Goal: Contribute content: Contribute content

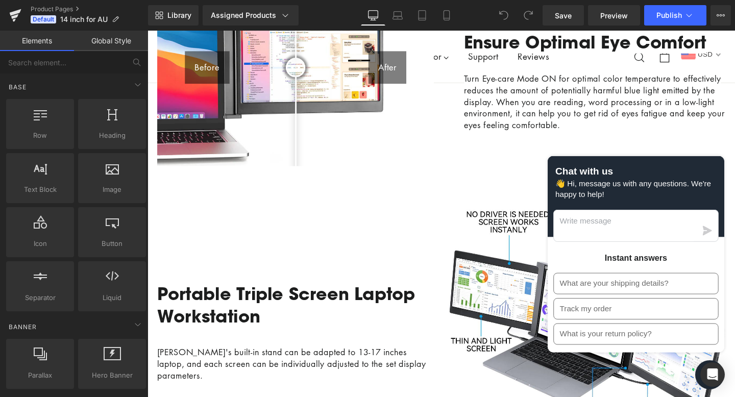
scroll to position [1074, 0]
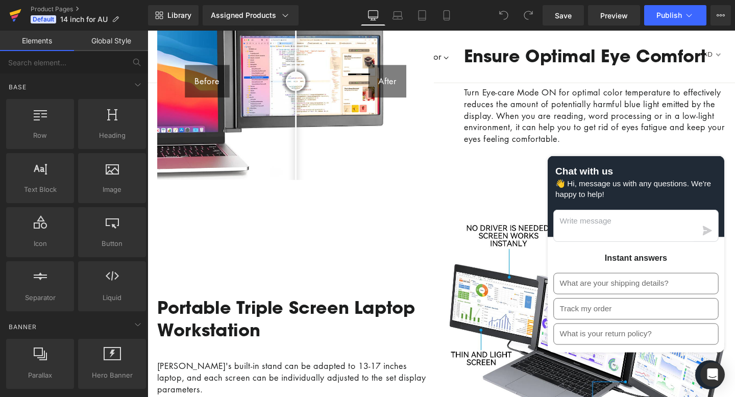
click at [11, 20] on icon at bounding box center [15, 16] width 12 height 26
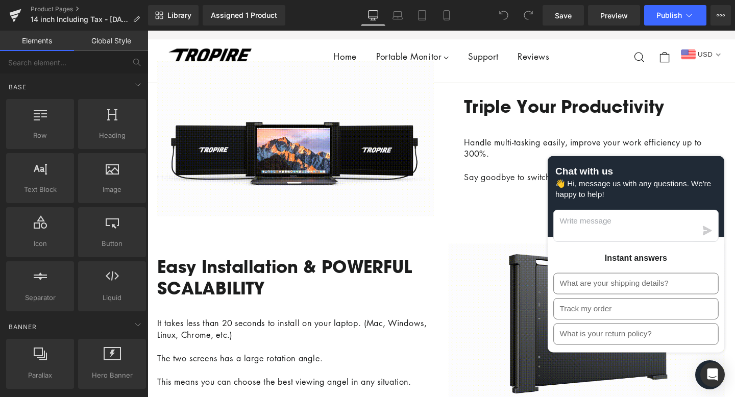
scroll to position [461, 0]
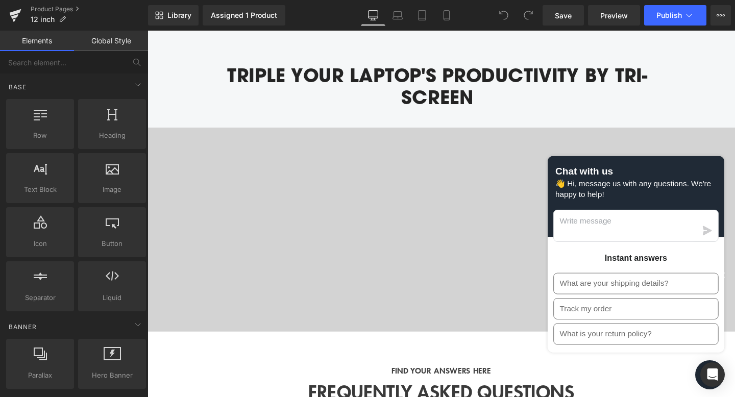
scroll to position [1893, 0]
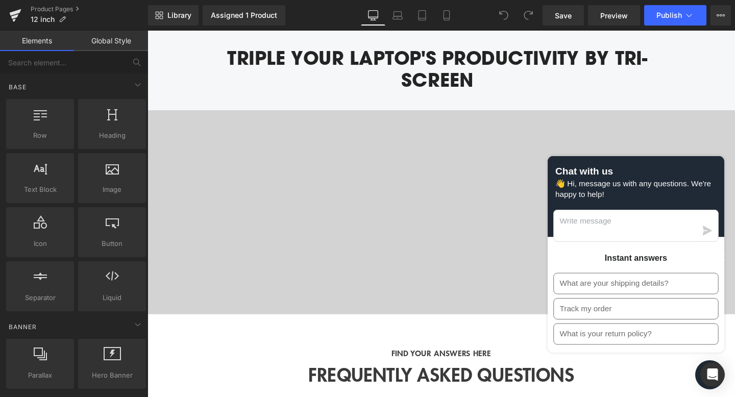
click at [317, 240] on div at bounding box center [456, 216] width 618 height 204
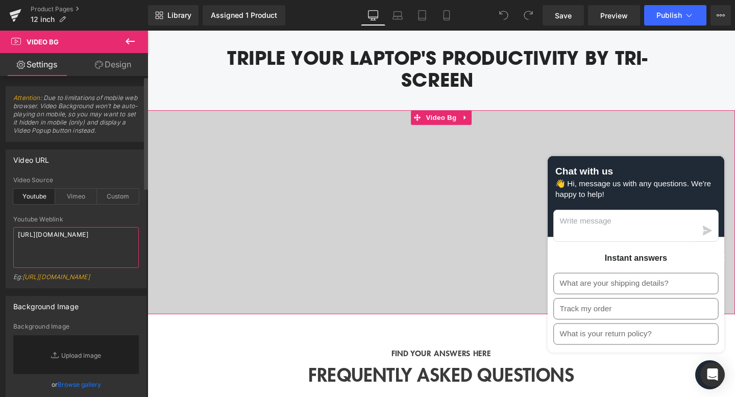
click at [46, 244] on textarea "https://www.youtube.com/watch?v=z2TVThnt5c4&t=9s" at bounding box center [76, 247] width 126 height 41
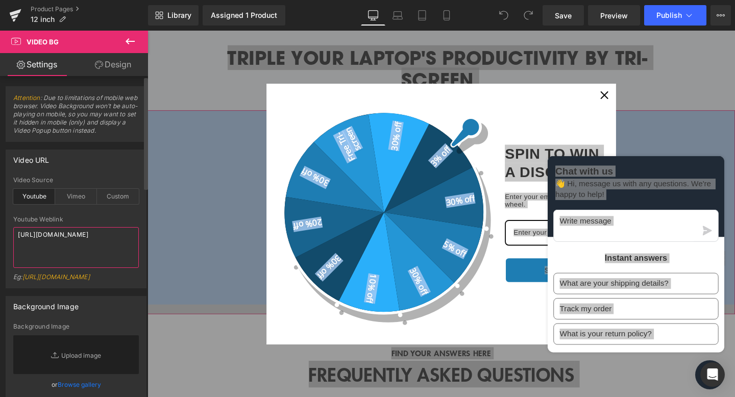
click at [59, 240] on textarea "https://www.youtube.com/watch?v=z2TVThnt5c4&t=9s" at bounding box center [76, 247] width 126 height 41
paste textarea
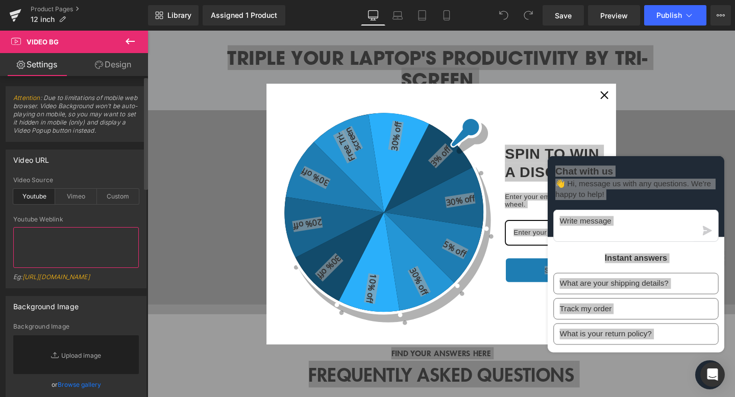
paste textarea
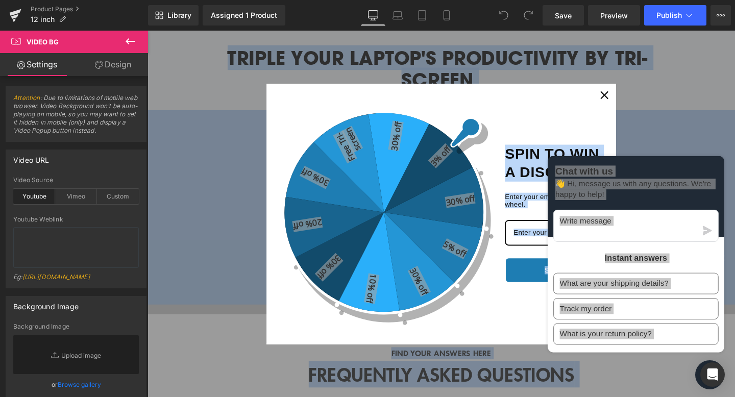
click at [622, 95] on div "Close" at bounding box center [628, 98] width 16 height 16
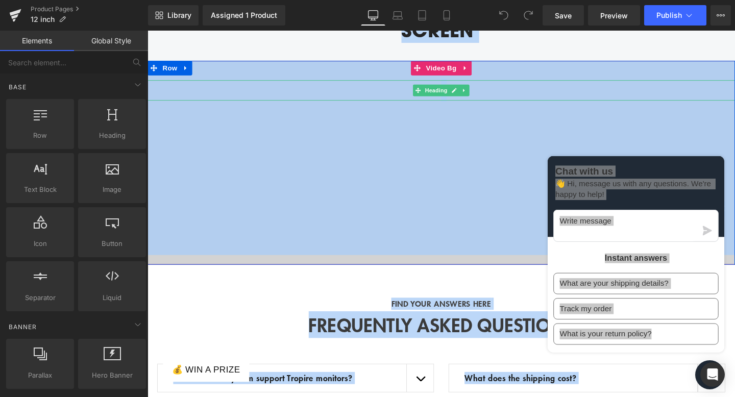
scroll to position [1962, 0]
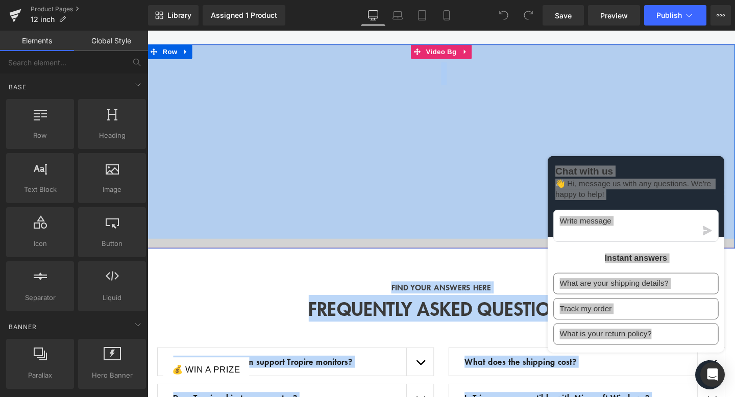
click at [284, 194] on div at bounding box center [456, 147] width 618 height 204
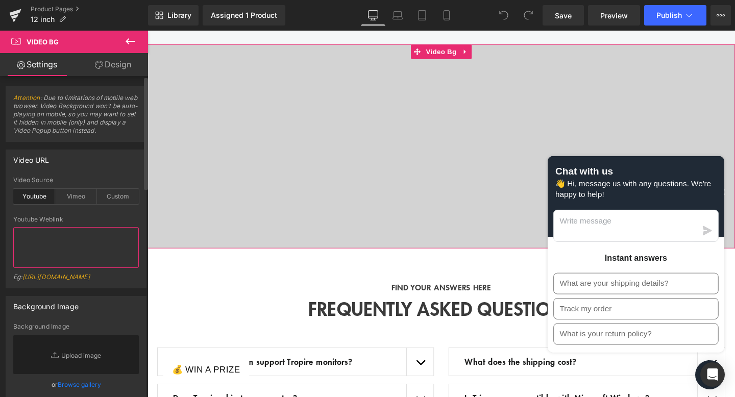
click at [43, 244] on textarea at bounding box center [76, 247] width 126 height 41
paste textarea "https://youtu.be/05iqwJq5O5Q"
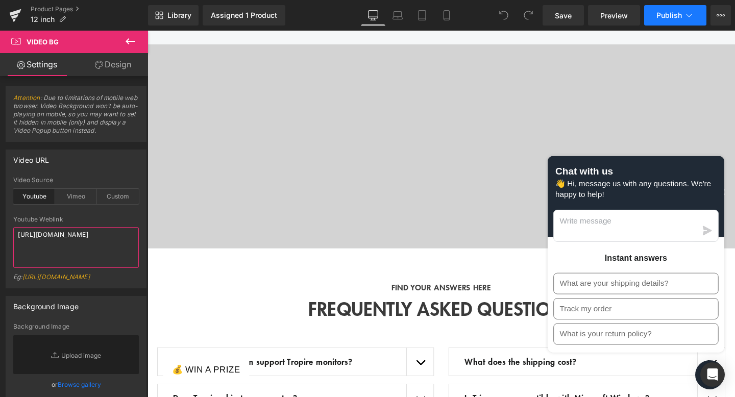
type textarea "https://youtu.be/05iqwJq5O5Q"
click at [660, 17] on span "Publish" at bounding box center [669, 15] width 26 height 8
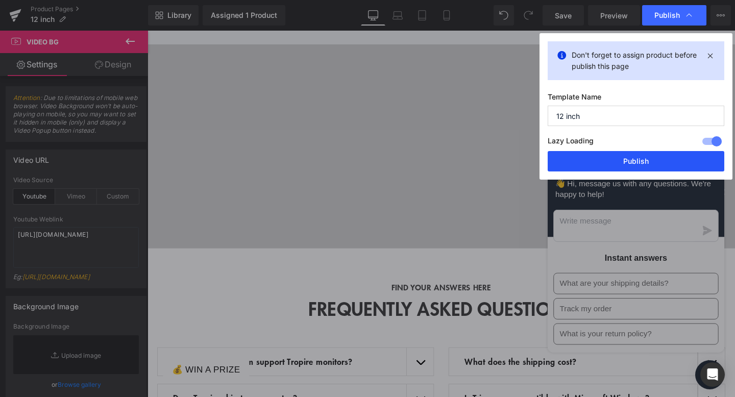
click at [621, 161] on button "Publish" at bounding box center [636, 161] width 177 height 20
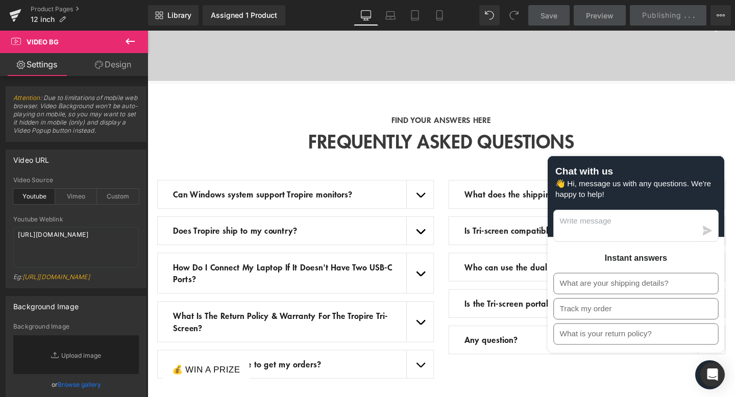
scroll to position [2178, 0]
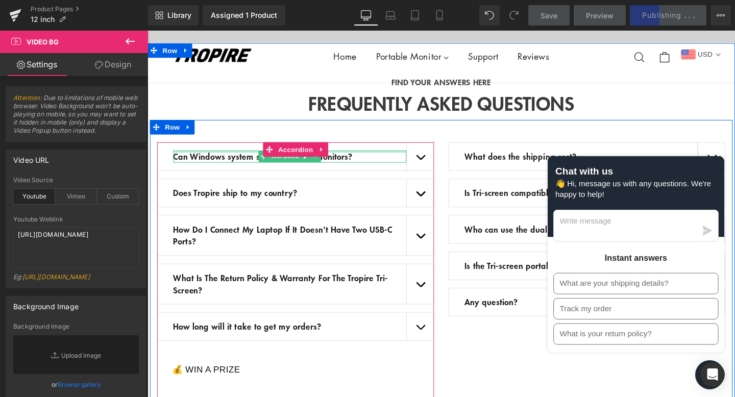
click at [369, 159] on div at bounding box center [297, 158] width 245 height 3
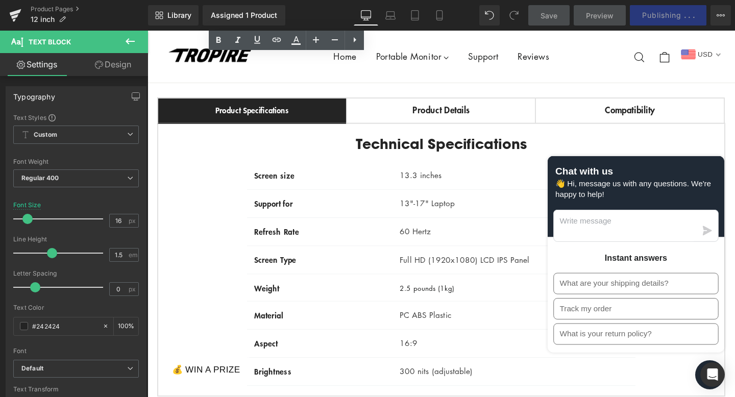
scroll to position [2569, 0]
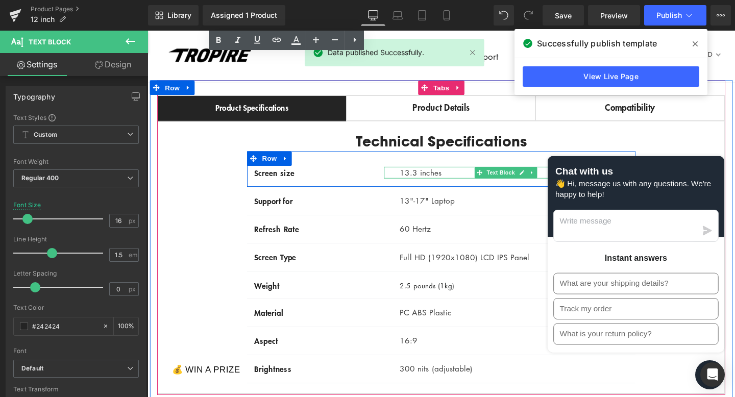
click at [426, 186] on p "13.3 inches" at bounding box center [533, 180] width 240 height 12
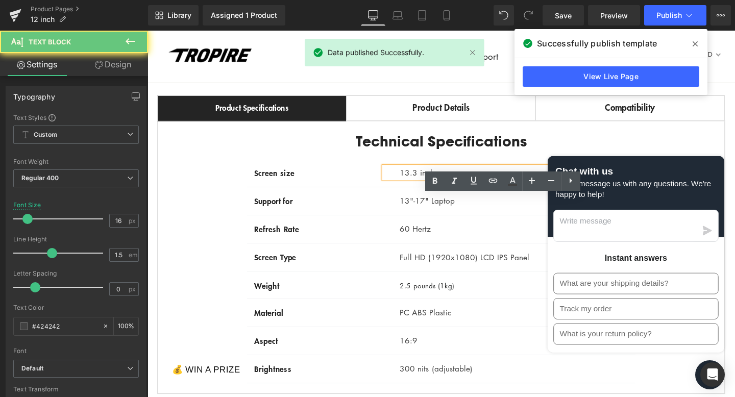
click at [433, 186] on p "13.3 inches" at bounding box center [533, 180] width 240 height 12
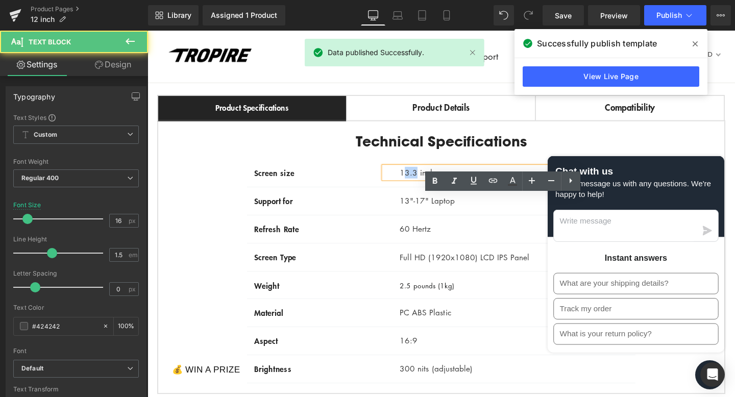
drag, startPoint x: 430, startPoint y: 211, endPoint x: 417, endPoint y: 210, distance: 12.8
click at [417, 186] on p "13.3 inches" at bounding box center [533, 180] width 240 height 12
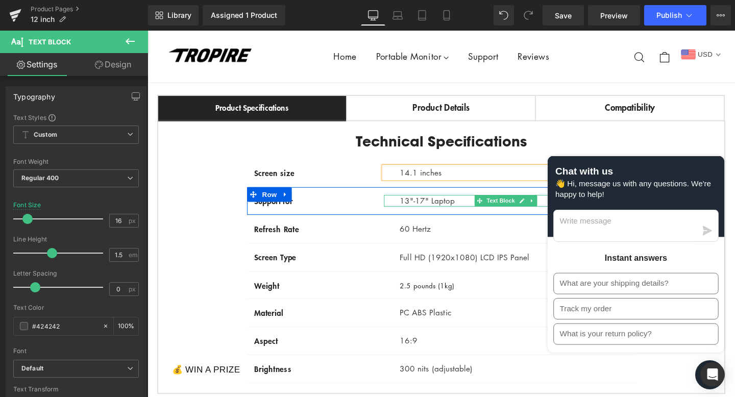
click at [421, 216] on p "13"-17" Laptop" at bounding box center [533, 210] width 240 height 12
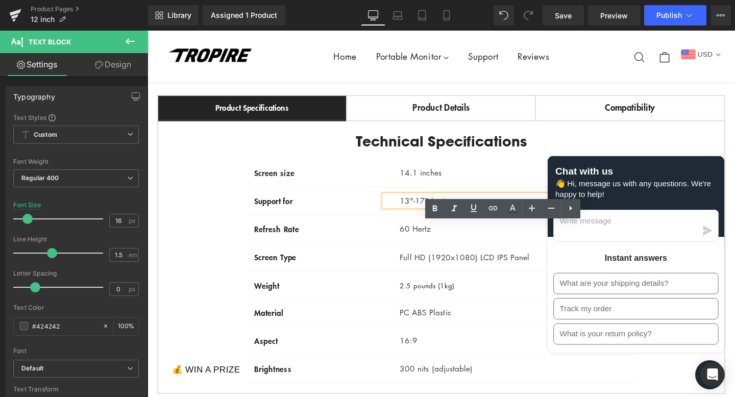
click at [421, 216] on p "13"-17" Laptop" at bounding box center [533, 210] width 240 height 12
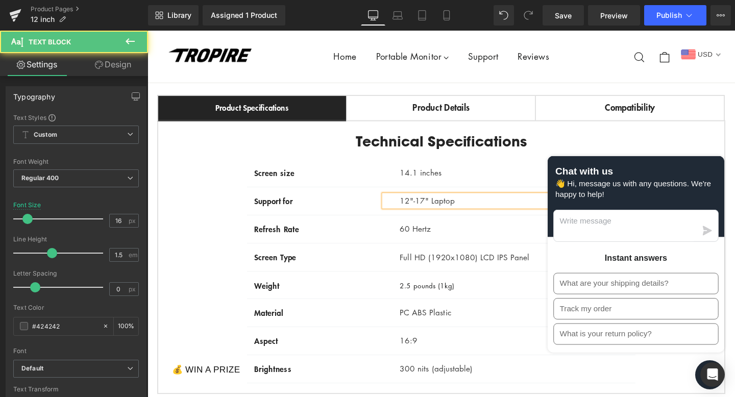
click at [435, 216] on p "12"-17" Laptop" at bounding box center [533, 210] width 240 height 12
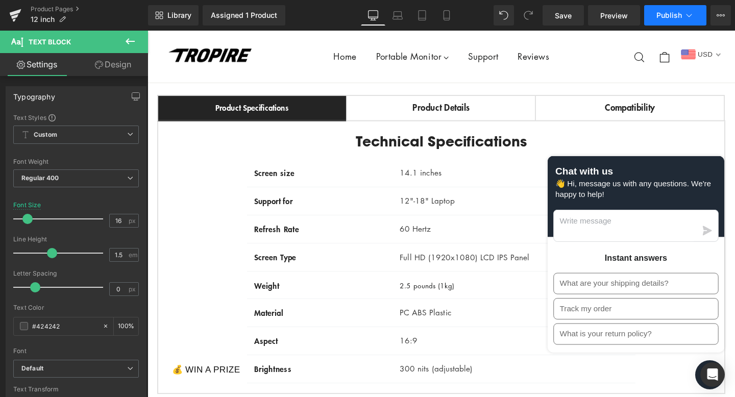
click at [656, 18] on button "Publish" at bounding box center [675, 15] width 62 height 20
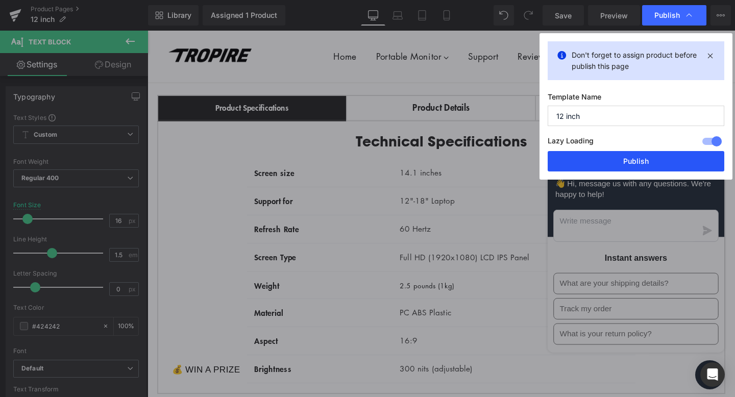
drag, startPoint x: 659, startPoint y: 167, endPoint x: 322, endPoint y: 162, distance: 337.4
click at [659, 167] on button "Publish" at bounding box center [636, 161] width 177 height 20
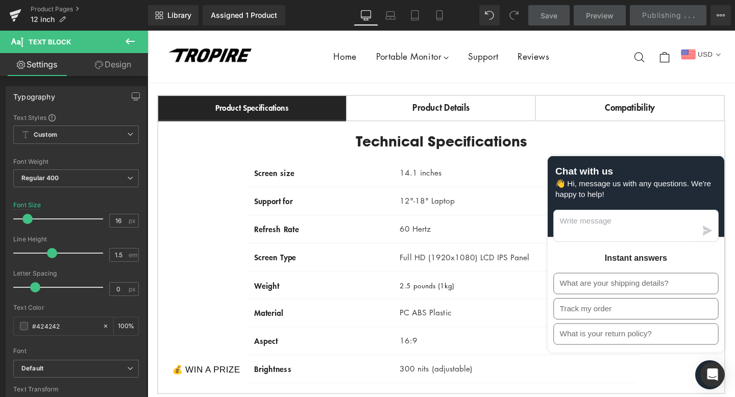
click at [446, 118] on strong "Product Details" at bounding box center [456, 111] width 60 height 13
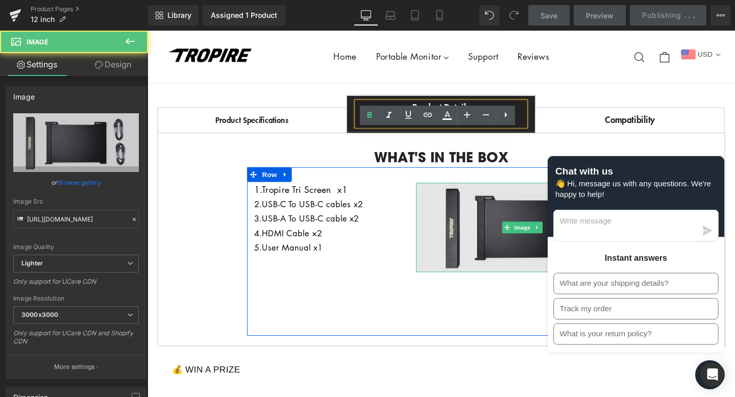
click at [493, 242] on img at bounding box center [541, 238] width 223 height 94
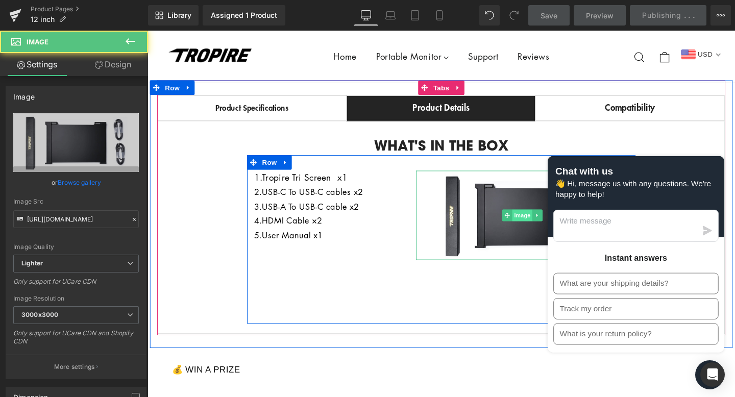
click at [536, 231] on span "Image" at bounding box center [541, 225] width 21 height 12
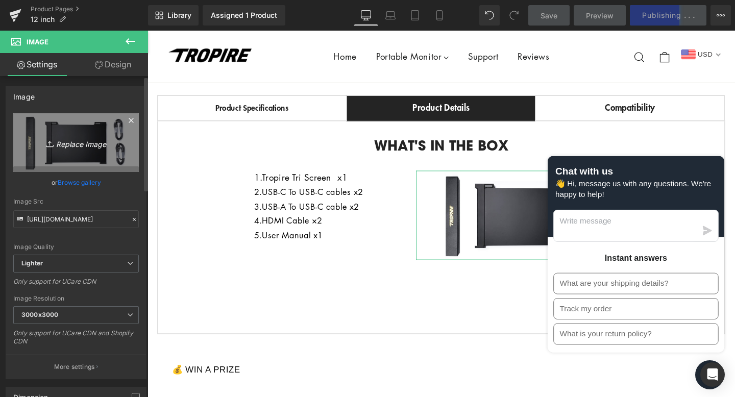
click at [72, 147] on icon "Replace Image" at bounding box center [76, 142] width 82 height 13
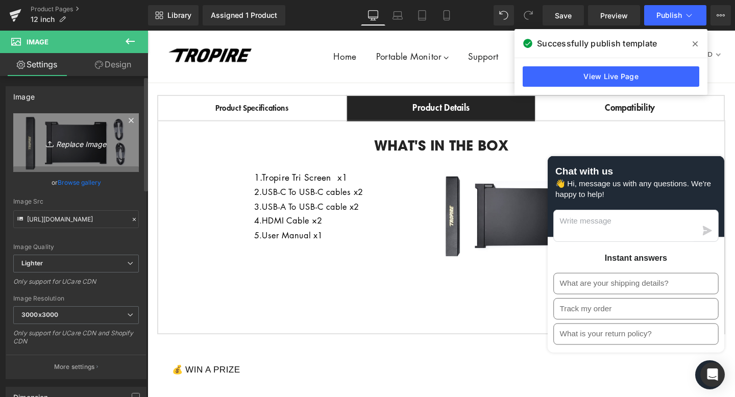
type input "C:\fakepath\S7详情页 (18).jpg"
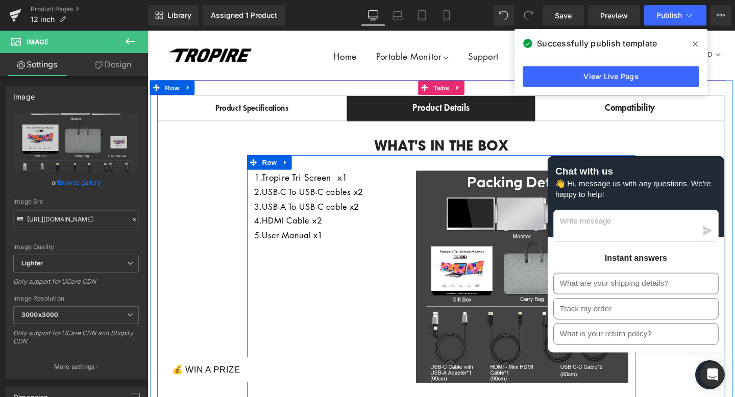
click at [354, 383] on div "1.Tropire Tri Screen x1 2.USB-C To USB-C cables x2 3.USB-A To USB-C cable x2 4.…" at bounding box center [456, 296] width 408 height 269
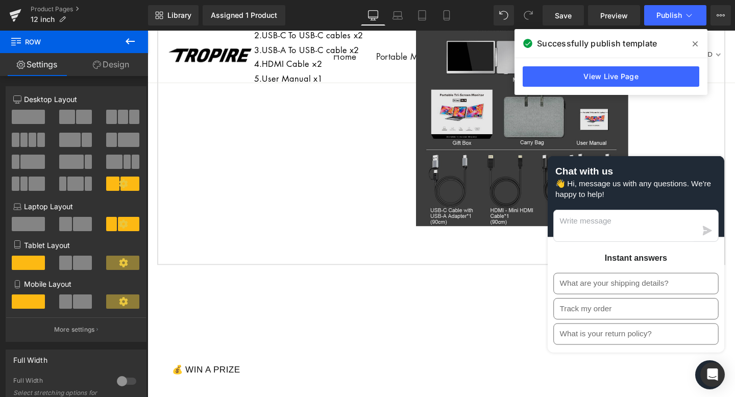
scroll to position [2597, 0]
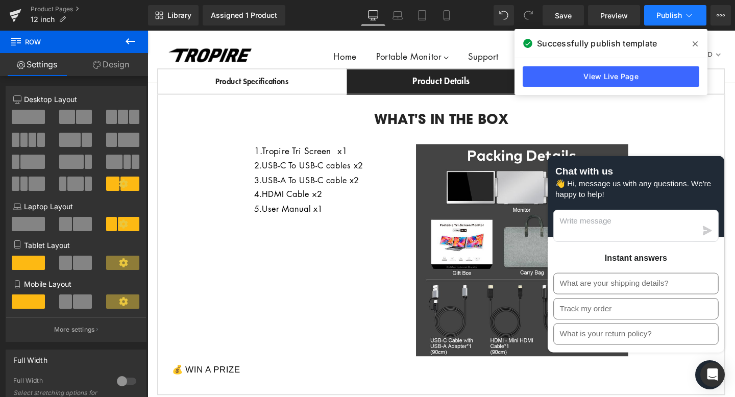
click at [659, 15] on span "Publish" at bounding box center [669, 15] width 26 height 8
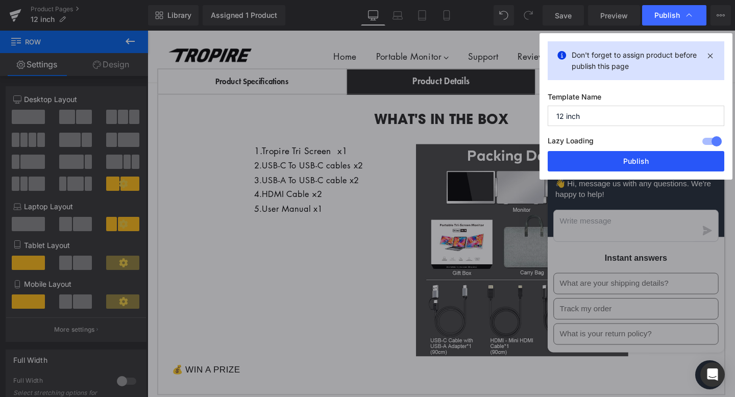
click at [643, 158] on button "Publish" at bounding box center [636, 161] width 177 height 20
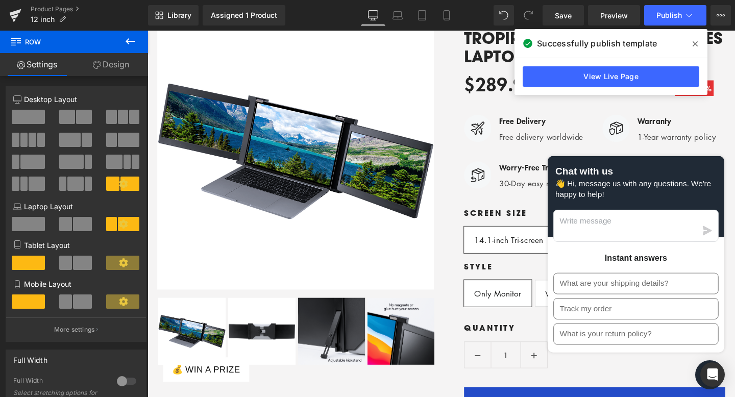
scroll to position [0, 0]
